Goal: Task Accomplishment & Management: Use online tool/utility

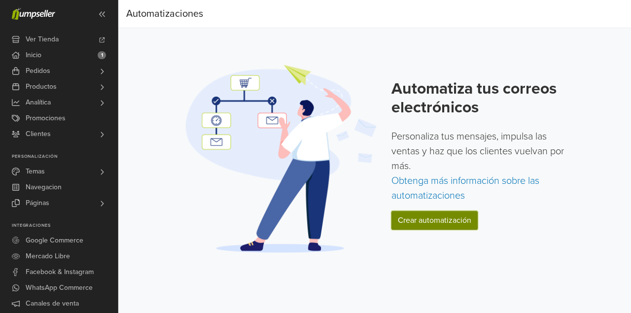
click at [437, 228] on link "Crear automatización" at bounding box center [434, 220] width 86 height 19
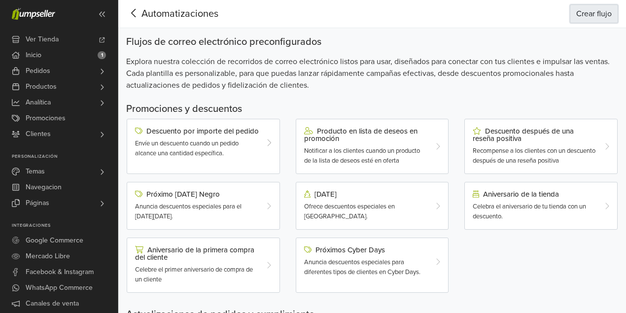
click at [578, 8] on button "Crear flujo" at bounding box center [594, 13] width 48 height 19
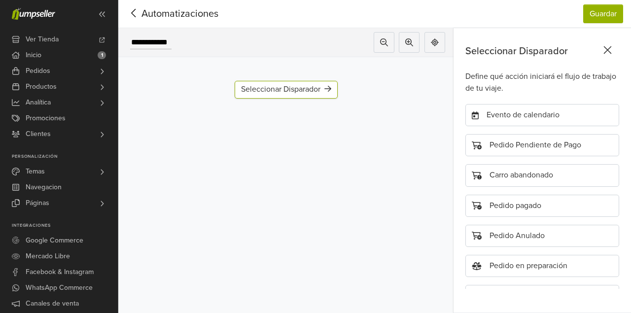
click at [136, 7] on icon at bounding box center [133, 13] width 15 height 12
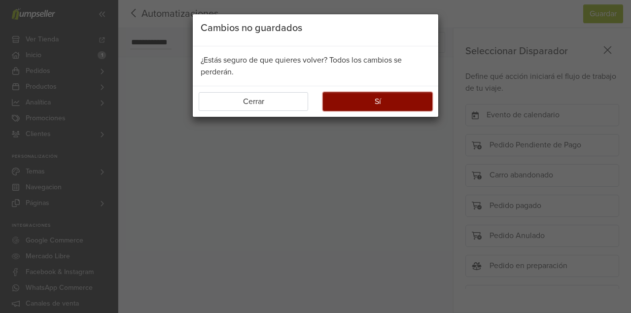
click at [374, 105] on button "Sí" at bounding box center [377, 101] width 109 height 19
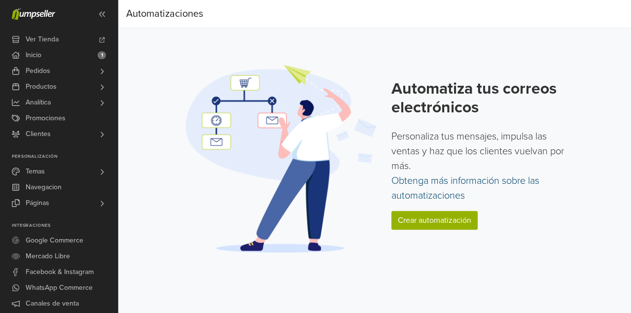
click at [415, 186] on link "Obtenga más información sobre las automatizaciones" at bounding box center [465, 188] width 148 height 27
